Goal: Book appointment/travel/reservation: Book appointment/travel/reservation

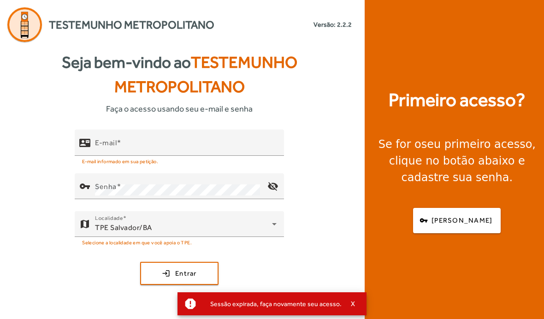
click at [238, 152] on input "E-mail" at bounding box center [186, 146] width 182 height 11
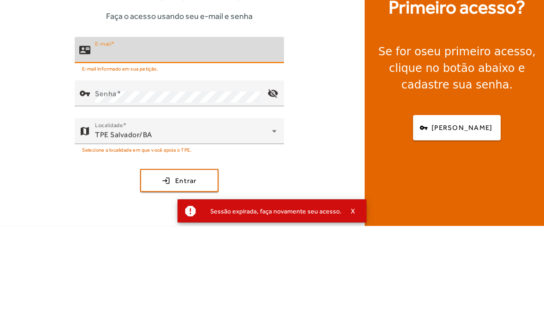
scroll to position [33, 0]
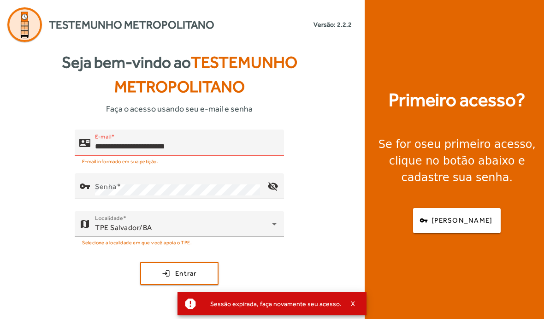
type input "**********"
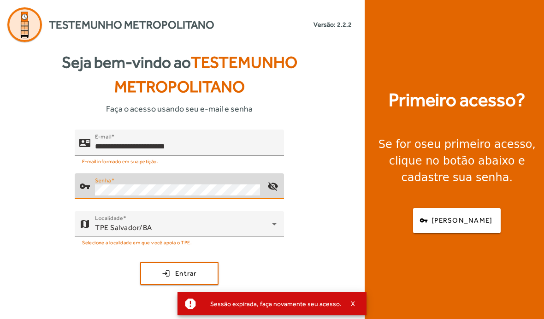
click at [179, 262] on button "login Entrar" at bounding box center [179, 273] width 78 height 23
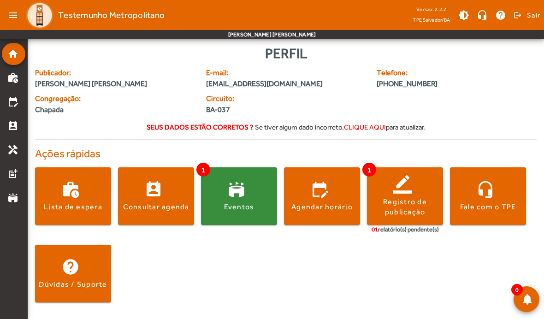
click at [228, 192] on span at bounding box center [239, 196] width 76 height 22
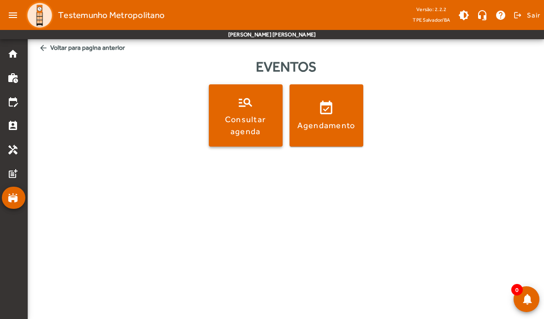
click at [219, 100] on span at bounding box center [246, 115] width 74 height 62
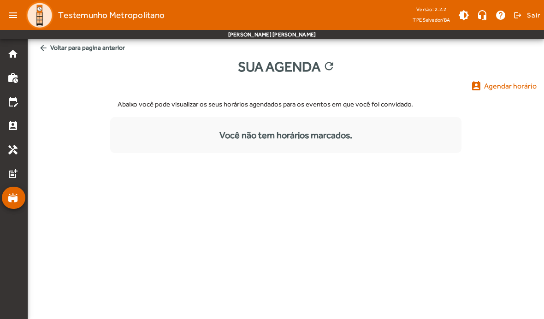
click at [53, 47] on span "arrow_back Voltar para pagina anterior" at bounding box center [286, 47] width 502 height 17
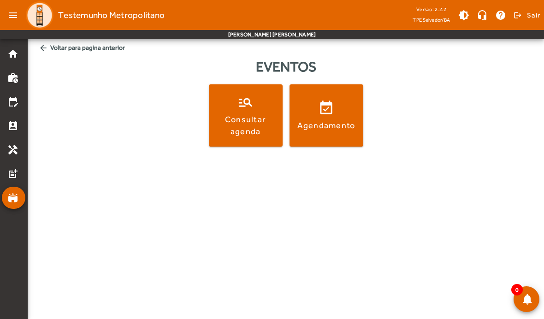
click at [51, 44] on span "arrow_back Voltar para pagina anterior" at bounding box center [286, 47] width 502 height 17
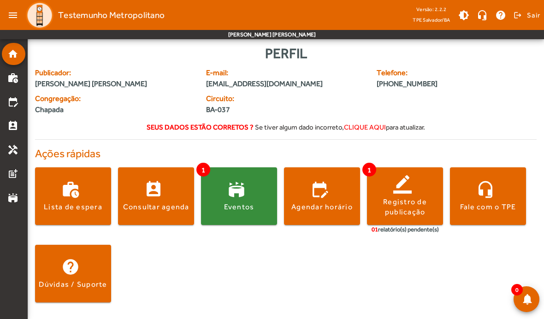
click at [221, 189] on span at bounding box center [239, 196] width 76 height 22
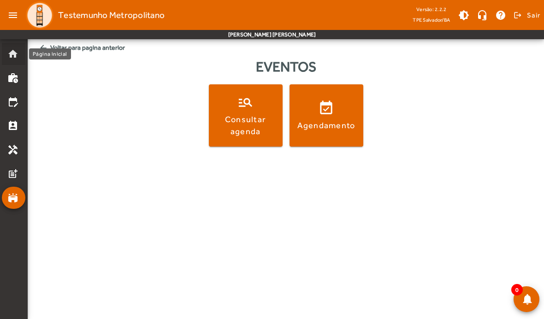
click at [12, 62] on mat-list-item "home" at bounding box center [14, 54] width 24 height 22
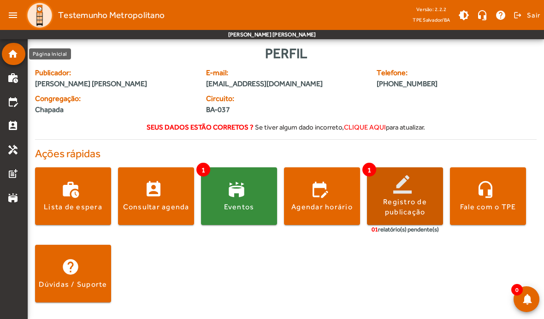
click at [390, 203] on div "Registro de publicação" at bounding box center [405, 207] width 76 height 21
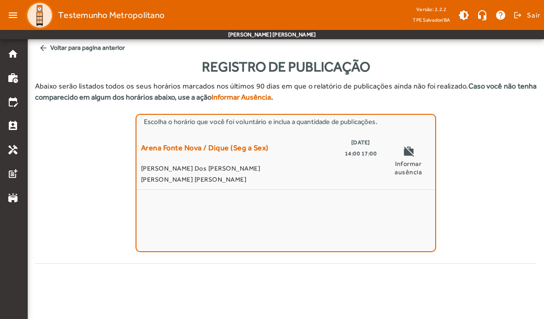
click at [258, 177] on span "[PERSON_NAME]" at bounding box center [259, 179] width 236 height 11
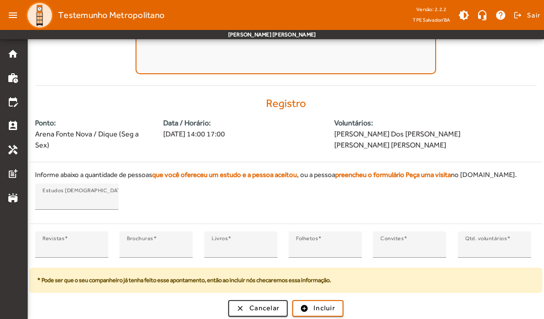
scroll to position [177, 0]
click at [312, 305] on span "submit" at bounding box center [317, 309] width 49 height 22
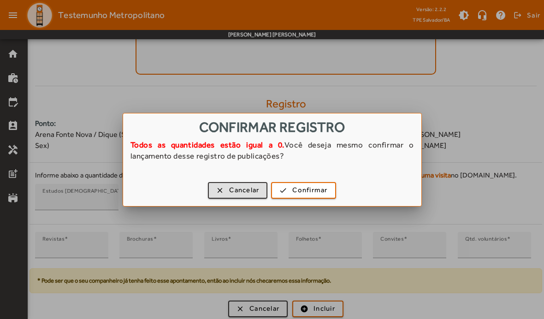
click at [282, 191] on span "button" at bounding box center [303, 190] width 63 height 22
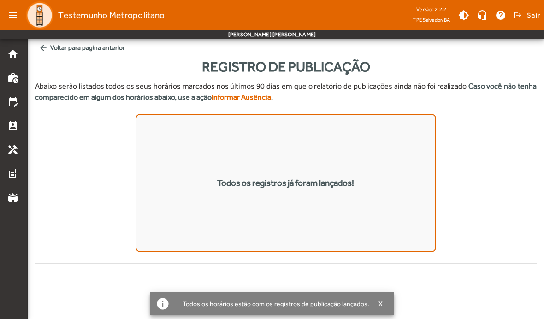
click at [16, 57] on mat-icon "home" at bounding box center [12, 53] width 11 height 11
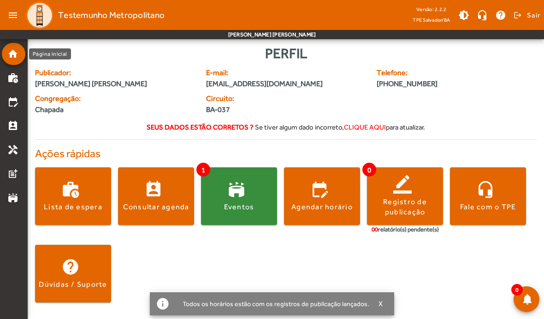
click at [82, 189] on span at bounding box center [73, 196] width 76 height 22
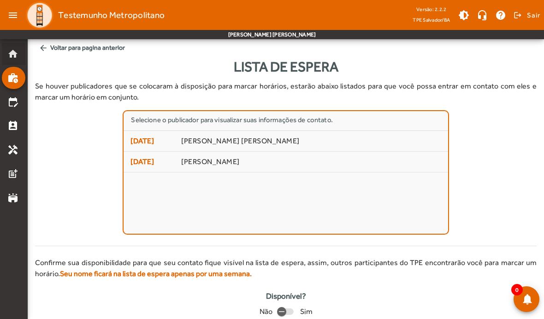
click at [11, 53] on mat-icon "home" at bounding box center [12, 53] width 11 height 11
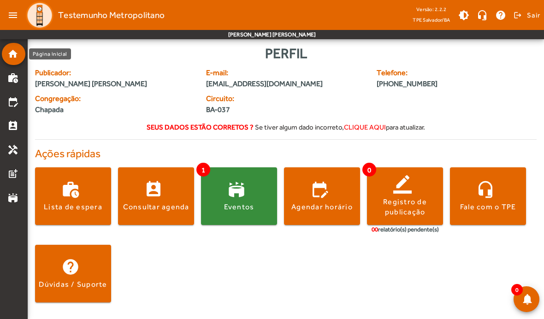
click at [142, 200] on span at bounding box center [156, 196] width 76 height 22
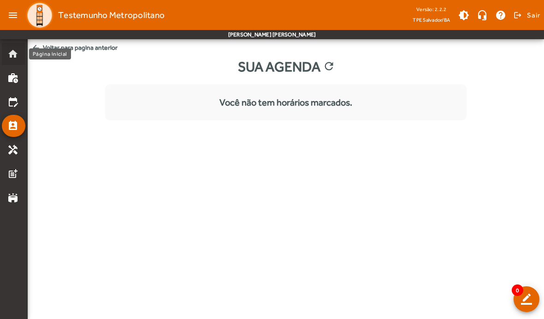
click at [12, 58] on mat-icon "home" at bounding box center [12, 53] width 11 height 11
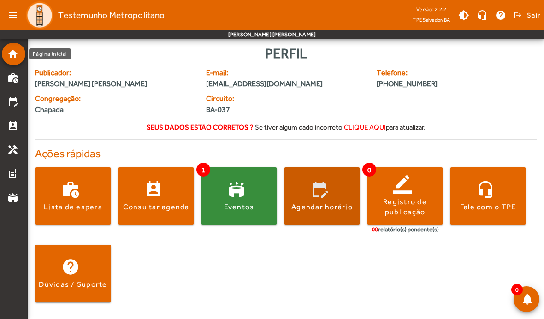
click at [329, 200] on span at bounding box center [322, 196] width 76 height 22
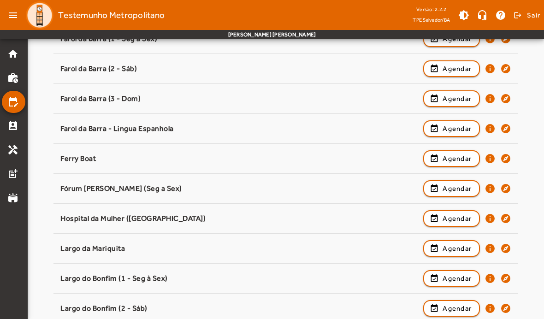
scroll to position [341, 0]
click at [445, 252] on span "Agendar" at bounding box center [457, 248] width 29 height 11
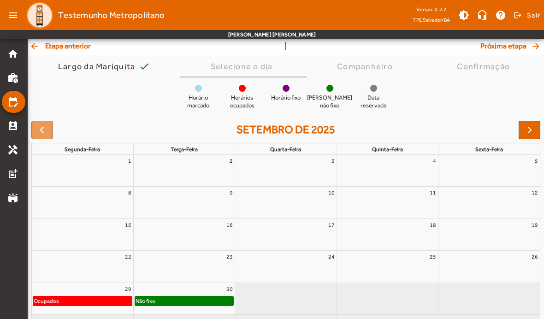
scroll to position [56, 0]
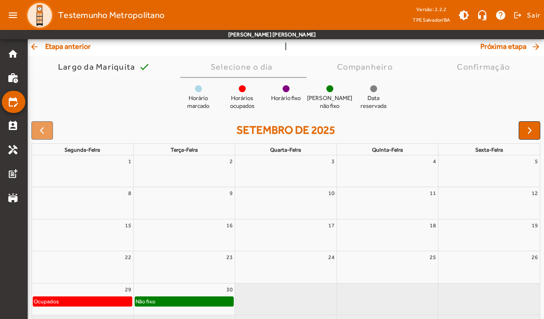
click at [532, 132] on span "button" at bounding box center [529, 130] width 11 height 11
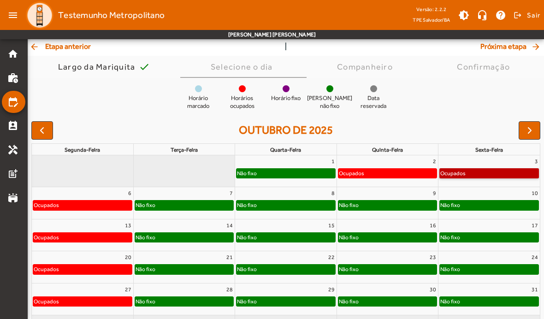
click at [490, 172] on link "Ocupados" at bounding box center [489, 173] width 100 height 10
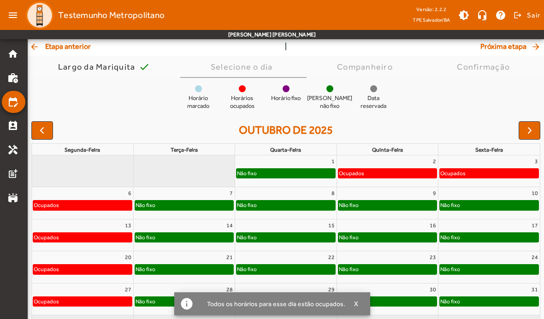
click at [358, 315] on span "button" at bounding box center [356, 304] width 23 height 22
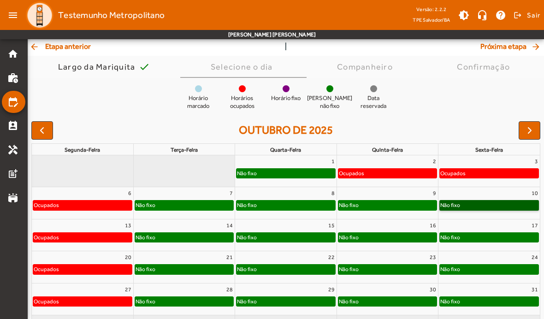
click at [485, 202] on link "Não fixo" at bounding box center [489, 205] width 100 height 10
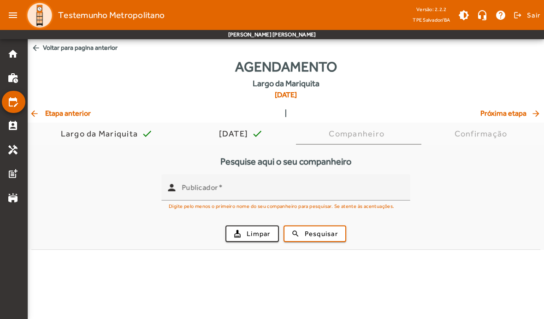
scroll to position [0, 0]
click at [342, 195] on input "Publicador" at bounding box center [292, 191] width 221 height 11
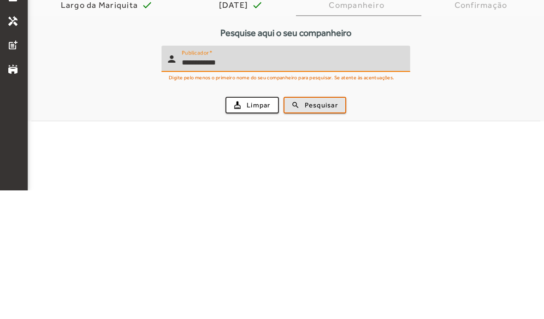
type input "**********"
click at [331, 229] on span "Pesquisar" at bounding box center [321, 234] width 33 height 11
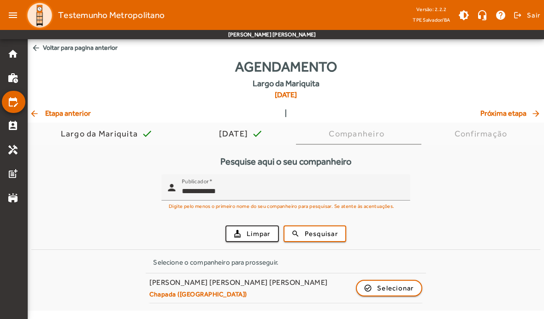
click at [398, 284] on span "Selecionar" at bounding box center [395, 288] width 37 height 11
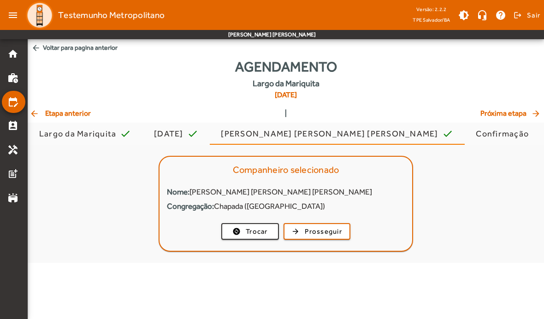
click at [337, 235] on span "Prosseguir" at bounding box center [323, 231] width 37 height 11
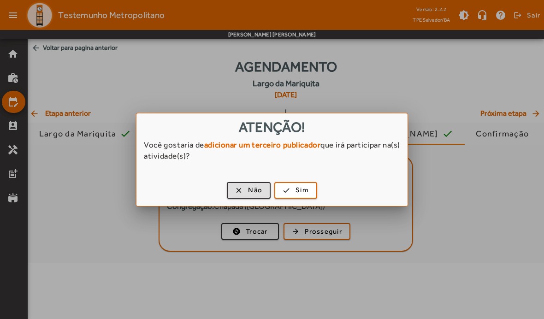
click at [255, 188] on span "Não" at bounding box center [255, 190] width 14 height 11
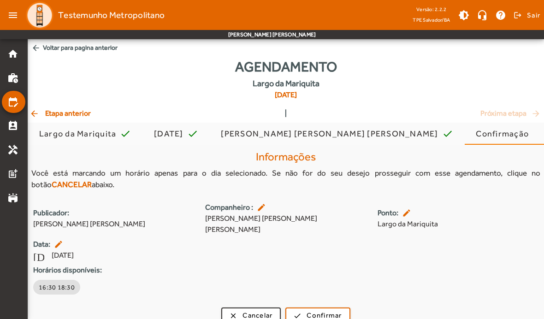
scroll to position [0, 0]
click at [62, 282] on span "16:30 18:30" at bounding box center [57, 286] width 36 height 9
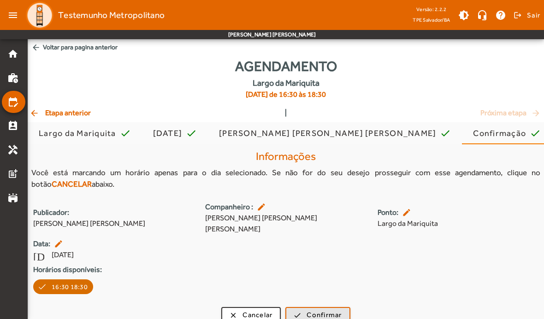
click at [314, 310] on span "Confirmar" at bounding box center [324, 315] width 35 height 11
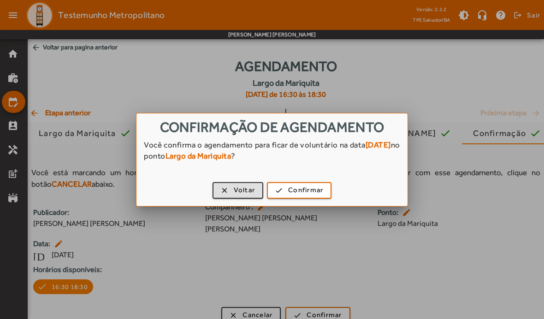
click at [304, 194] on span "Confirmar" at bounding box center [305, 190] width 35 height 11
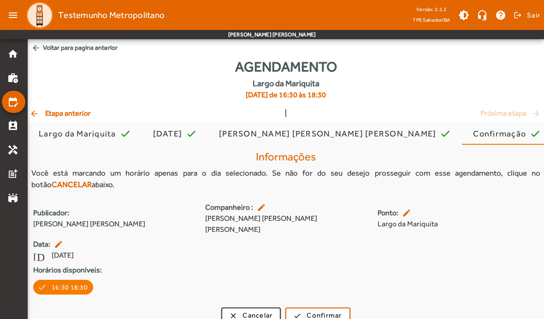
scroll to position [0, 0]
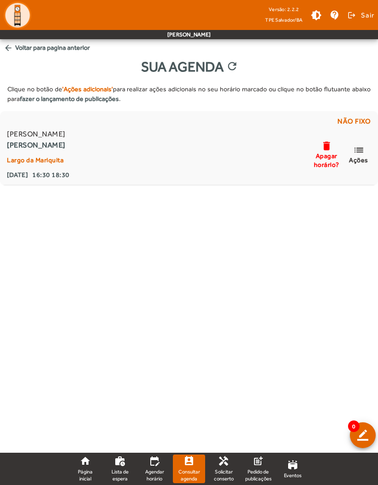
click at [23, 49] on span "arrow_back Voltar para pagina anterior" at bounding box center [189, 47] width 378 height 17
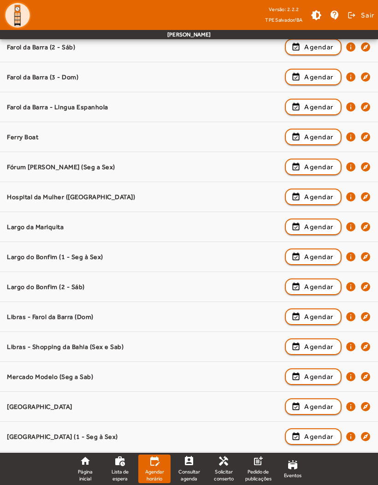
scroll to position [363, 0]
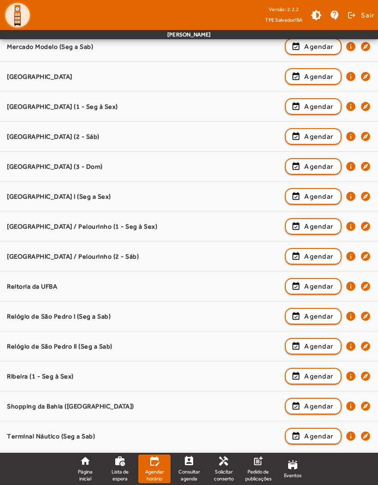
click at [319, 463] on span "Agendar" at bounding box center [318, 466] width 29 height 11
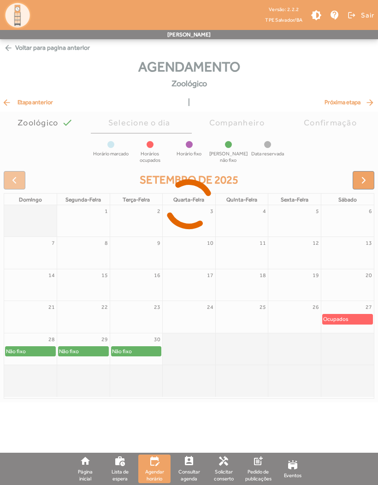
scroll to position [0, 0]
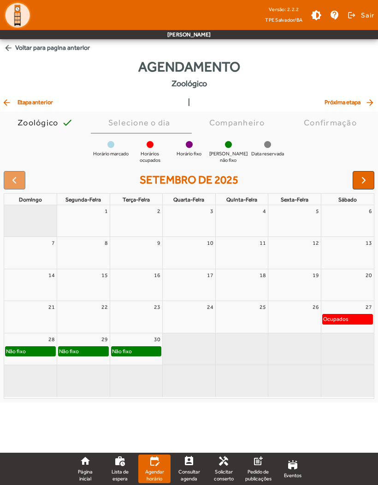
click at [366, 178] on span "button" at bounding box center [363, 180] width 11 height 11
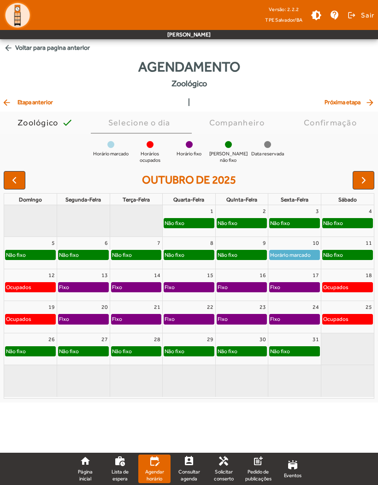
click at [24, 175] on button "button" at bounding box center [15, 180] width 22 height 18
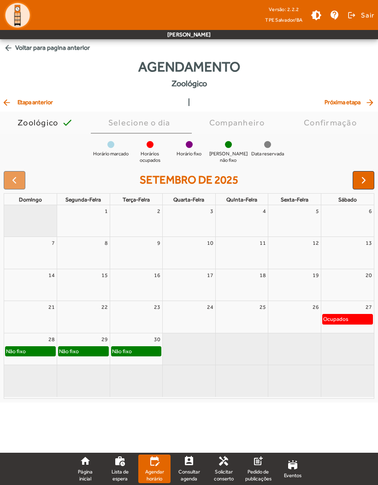
click at [367, 168] on full-calendar "setembro de 2025 domingo segunda-feira terça-feira quarta-feira quinta-feira se…" at bounding box center [189, 284] width 378 height 235
click at [362, 179] on span "button" at bounding box center [363, 180] width 11 height 11
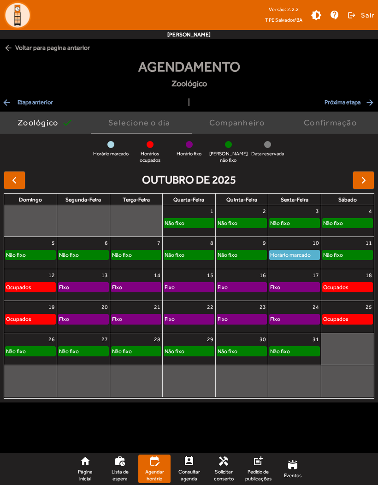
click at [27, 106] on span "arrow_back Etapa anterior" at bounding box center [27, 102] width 51 height 11
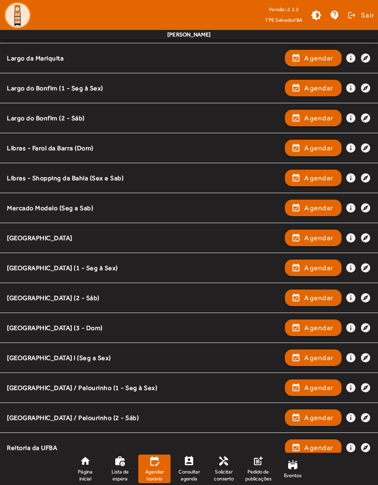
scroll to position [543, 0]
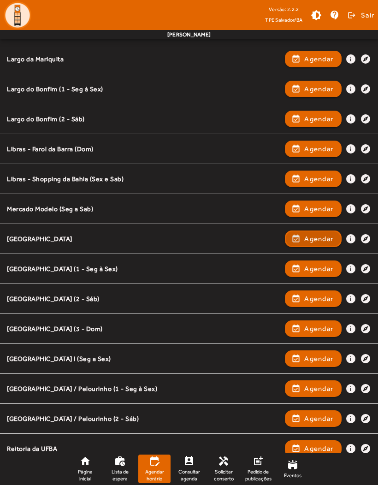
click at [322, 237] on span "Agendar" at bounding box center [318, 238] width 29 height 11
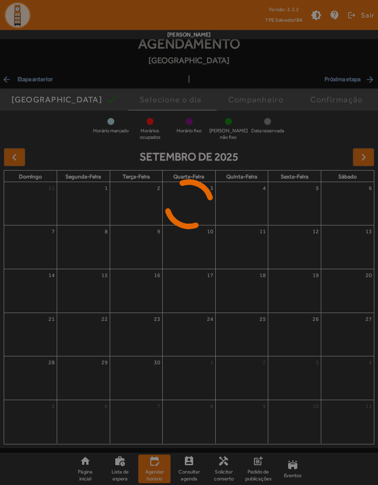
scroll to position [0, 0]
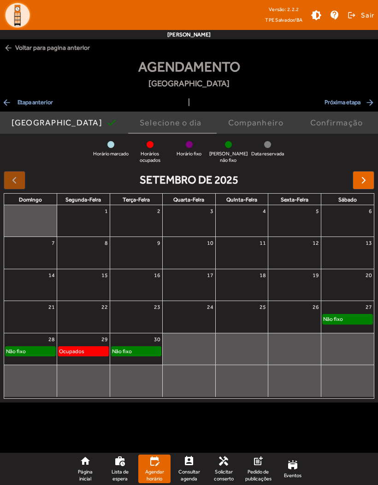
click at [30, 101] on span "arrow_back Etapa anterior" at bounding box center [27, 102] width 51 height 11
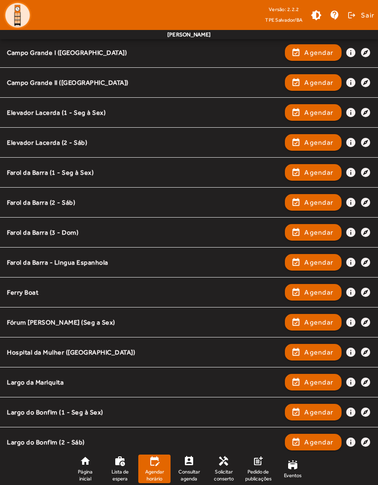
scroll to position [214, 0]
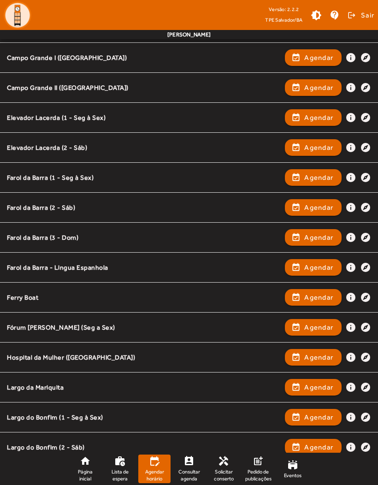
click at [320, 176] on span "Agendar" at bounding box center [318, 177] width 29 height 11
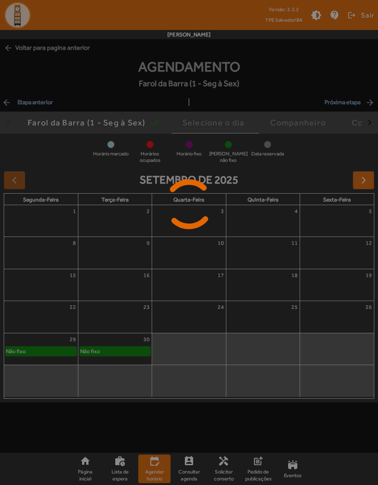
scroll to position [0, 0]
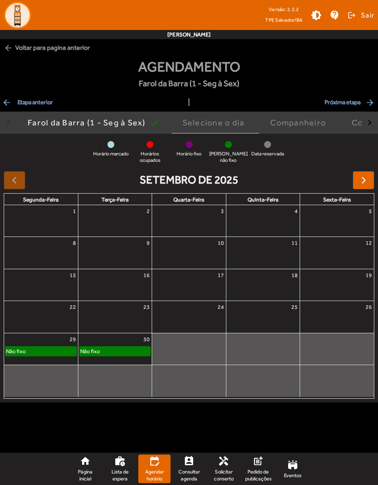
click at [367, 182] on span "button" at bounding box center [363, 180] width 11 height 11
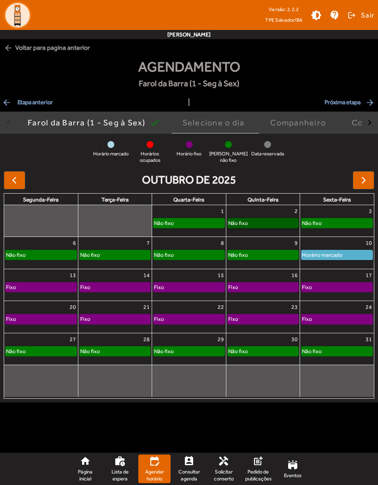
click at [271, 225] on link "Não fixo" at bounding box center [262, 223] width 71 height 10
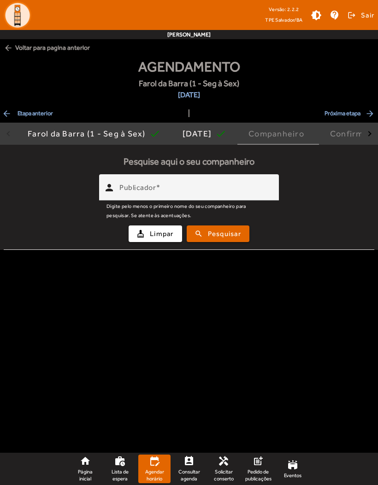
click at [239, 190] on input "Publicador" at bounding box center [195, 191] width 152 height 11
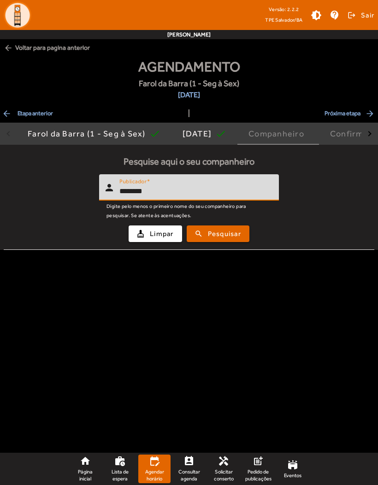
type input "*******"
click at [231, 237] on span "Pesquisar" at bounding box center [224, 234] width 33 height 11
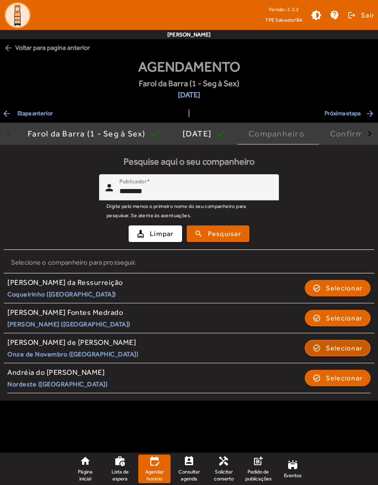
click at [342, 345] on span "Selecionar" at bounding box center [344, 348] width 37 height 11
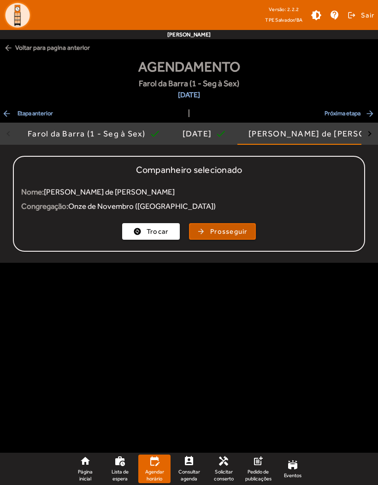
click at [231, 231] on span "Prosseguir" at bounding box center [228, 231] width 37 height 11
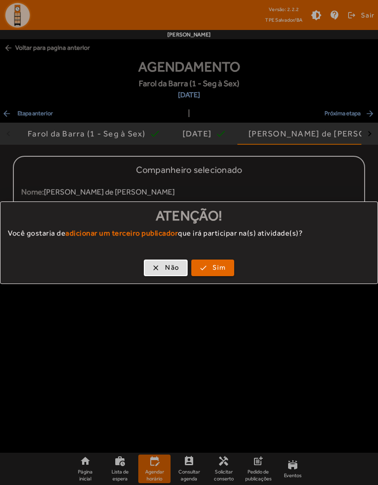
click at [169, 265] on span "Não" at bounding box center [172, 267] width 14 height 11
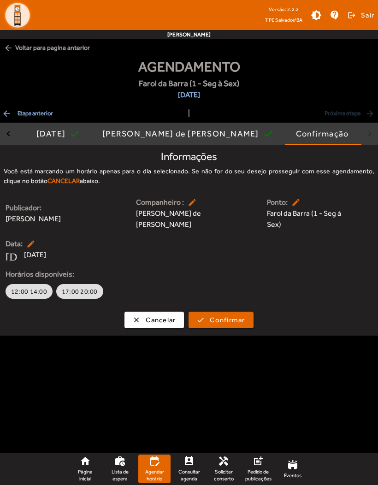
click at [29, 286] on button "12:00 14:00" at bounding box center [29, 291] width 47 height 15
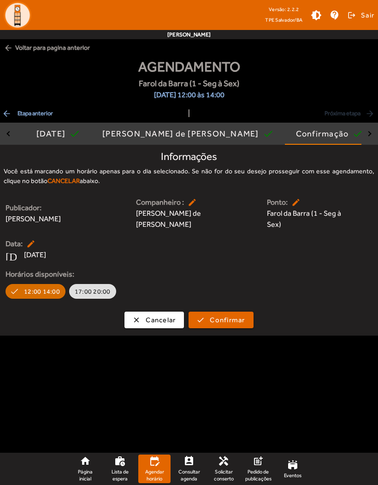
click at [172, 318] on span "Cancelar" at bounding box center [161, 320] width 30 height 11
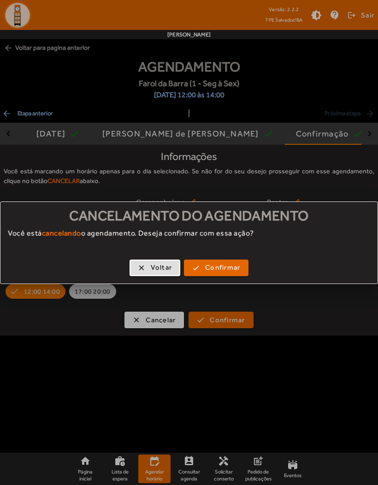
click at [244, 261] on span "button" at bounding box center [216, 268] width 63 height 22
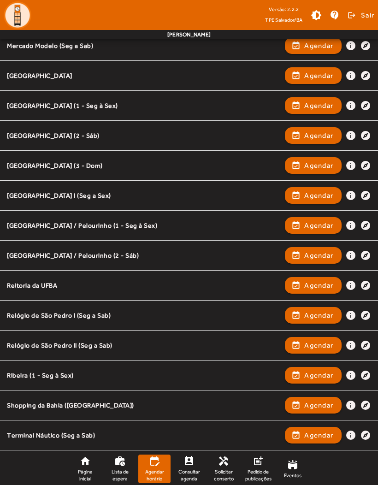
scroll to position [692, 0]
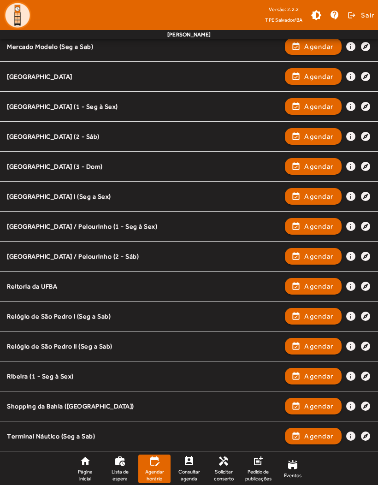
click at [307, 431] on span "Agendar" at bounding box center [318, 436] width 29 height 11
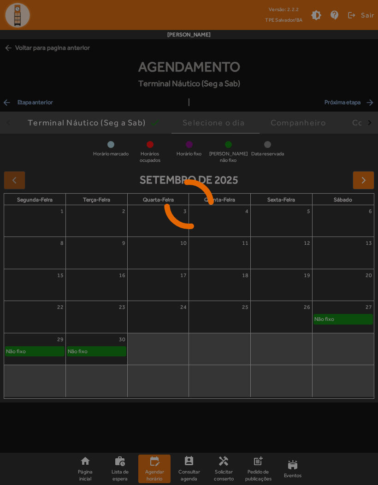
scroll to position [0, 0]
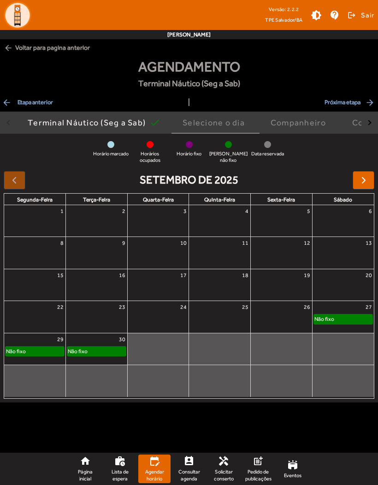
click at [368, 176] on span "button" at bounding box center [363, 180] width 11 height 11
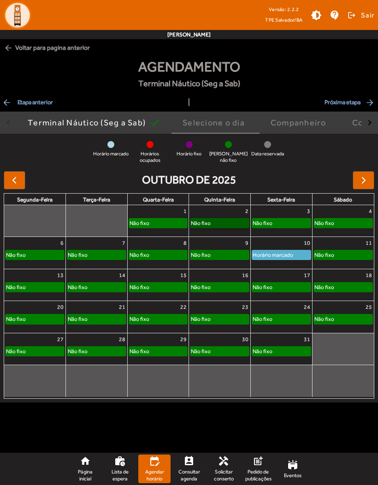
click at [223, 224] on link "Não fixo" at bounding box center [219, 223] width 59 height 10
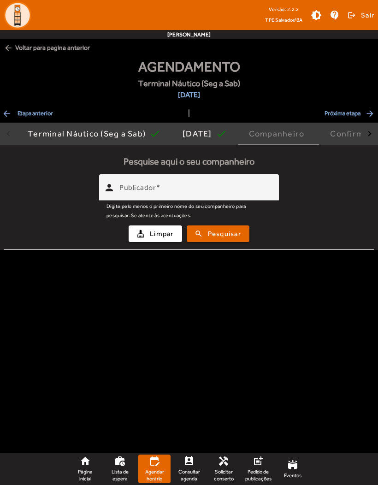
click at [251, 191] on input "Publicador" at bounding box center [195, 191] width 152 height 11
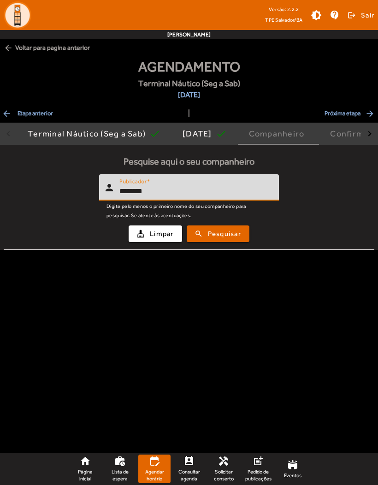
type input "*******"
click at [228, 240] on span "submit" at bounding box center [218, 234] width 61 height 22
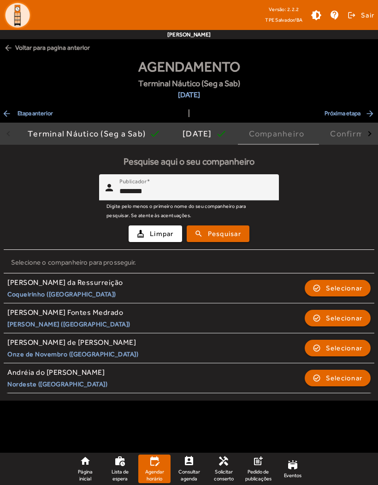
click at [336, 349] on span "Selecionar" at bounding box center [344, 348] width 37 height 11
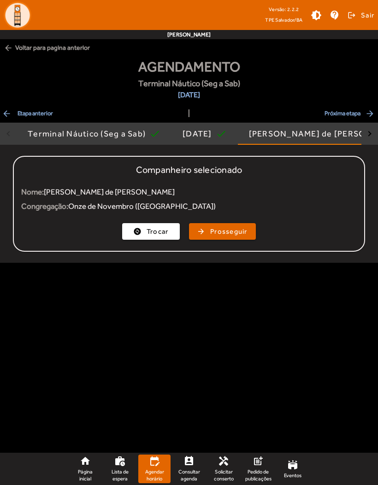
click at [234, 232] on span "Prosseguir" at bounding box center [228, 231] width 37 height 11
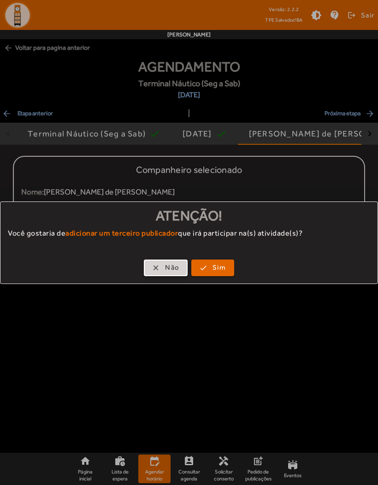
click at [165, 272] on span "Não" at bounding box center [172, 267] width 14 height 11
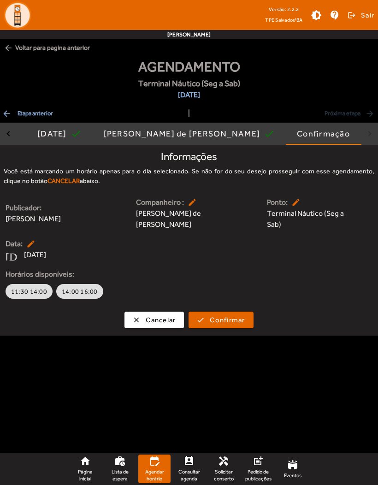
click at [157, 327] on button "clear Cancelar" at bounding box center [153, 320] width 59 height 17
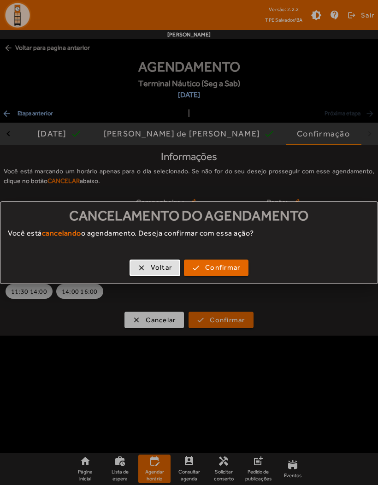
click at [229, 262] on span "Confirmar" at bounding box center [222, 267] width 35 height 11
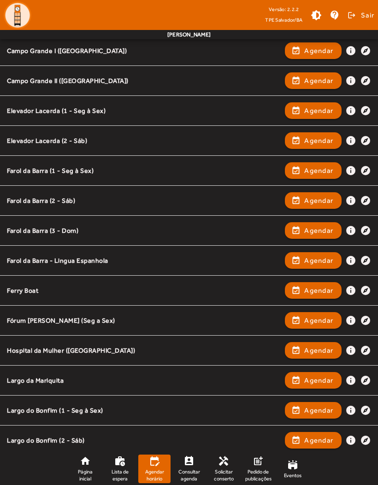
scroll to position [207, 0]
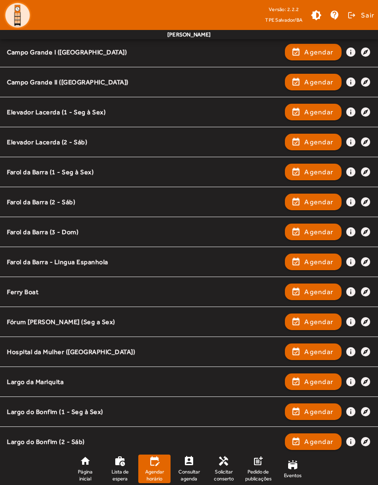
click at [319, 260] on span "Agendar" at bounding box center [318, 261] width 29 height 11
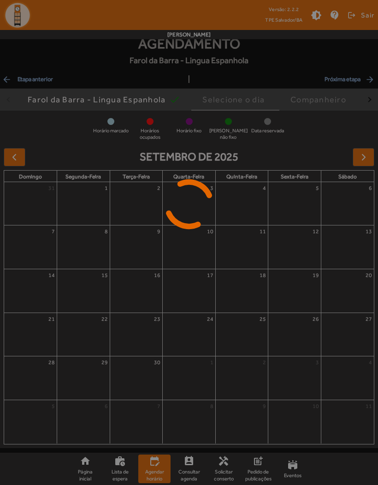
scroll to position [0, 0]
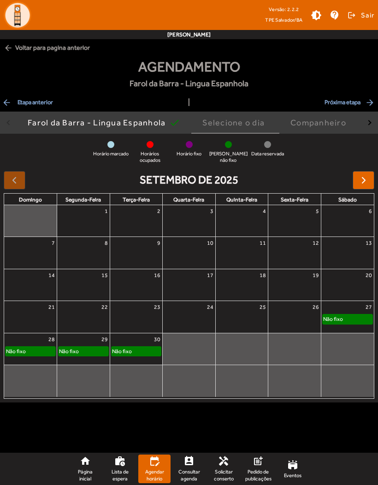
click at [365, 189] on button "button" at bounding box center [364, 180] width 22 height 18
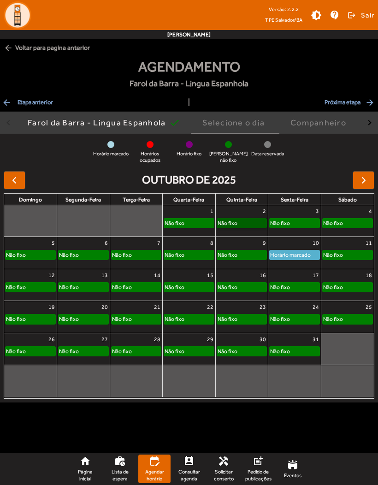
click at [245, 223] on link "Não fixo" at bounding box center [242, 223] width 51 height 10
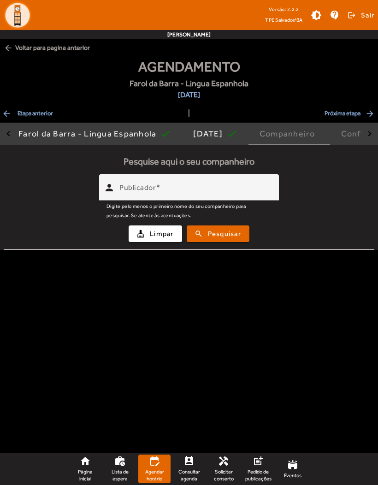
click at [254, 189] on input "Publicador" at bounding box center [195, 191] width 152 height 11
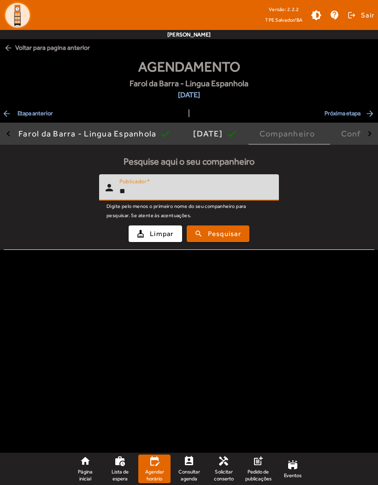
type input "*"
type input "*******"
click at [230, 237] on span "Pesquisar" at bounding box center [224, 234] width 33 height 11
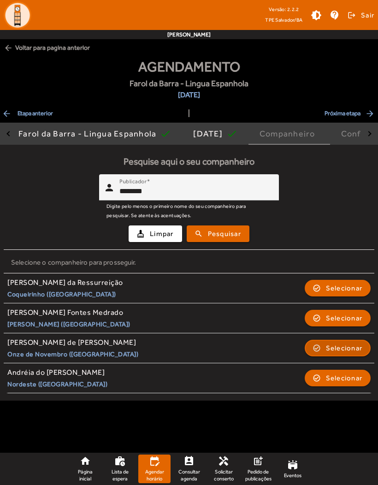
click at [355, 346] on span "Selecionar" at bounding box center [344, 348] width 37 height 11
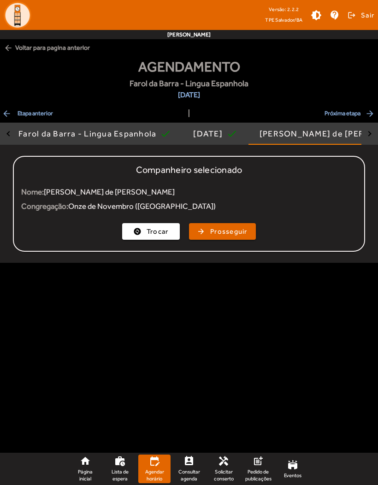
click at [222, 234] on span "Prosseguir" at bounding box center [228, 231] width 37 height 11
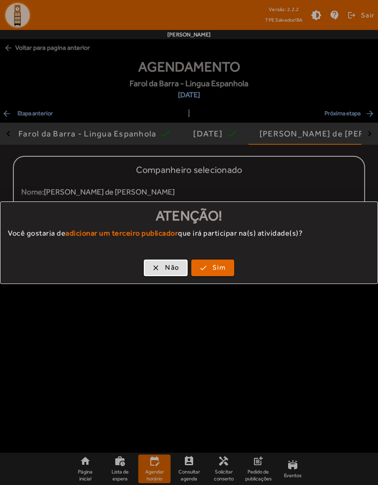
click at [167, 266] on span "Não" at bounding box center [172, 267] width 14 height 11
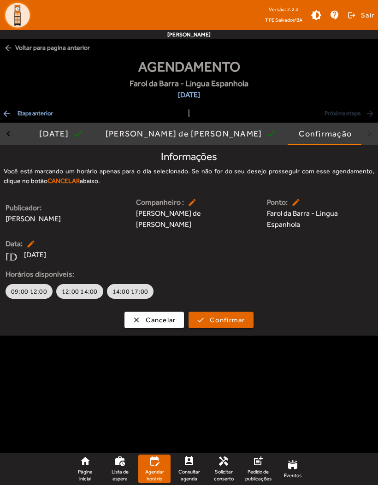
click at [244, 322] on span "Confirmar" at bounding box center [227, 320] width 35 height 11
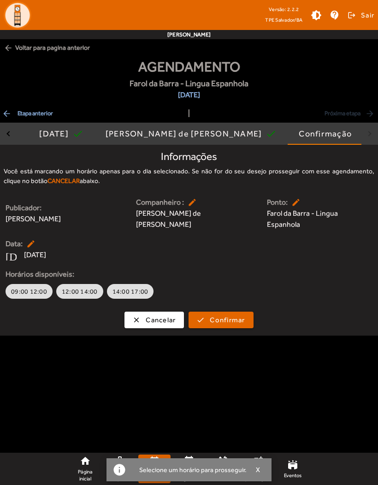
click at [29, 289] on span "09:00 12:00" at bounding box center [29, 291] width 36 height 9
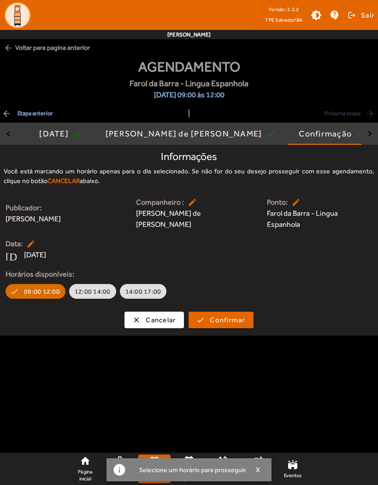
click at [237, 316] on span "Confirmar" at bounding box center [227, 320] width 35 height 11
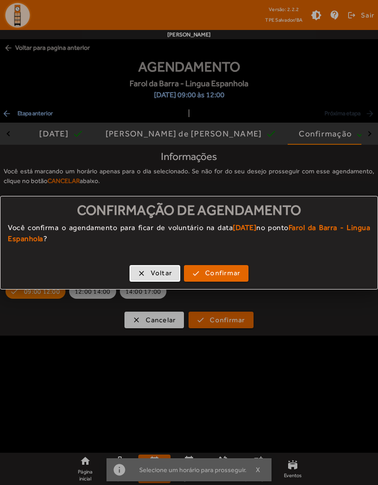
click at [229, 270] on span "Confirmar" at bounding box center [222, 273] width 35 height 11
